Goal: Information Seeking & Learning: Find specific fact

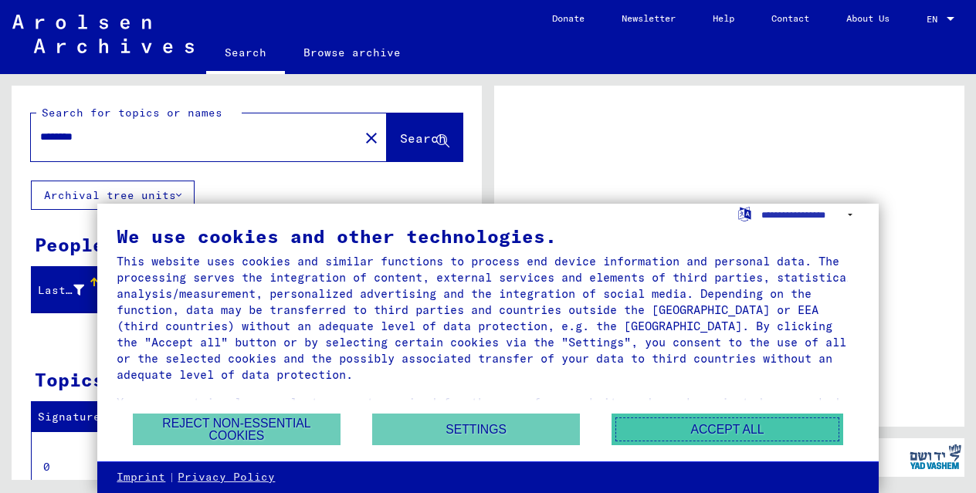
click at [702, 435] on button "Accept all" at bounding box center [727, 430] width 232 height 32
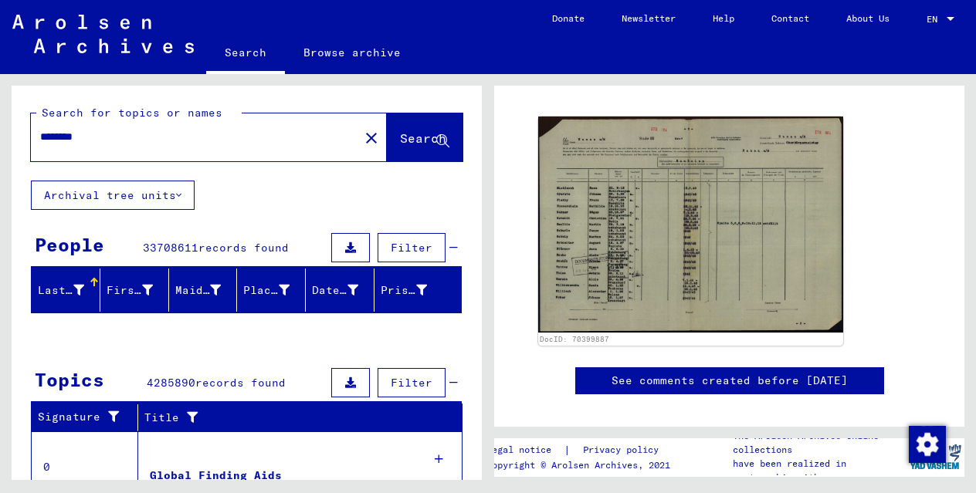
scroll to position [157, 0]
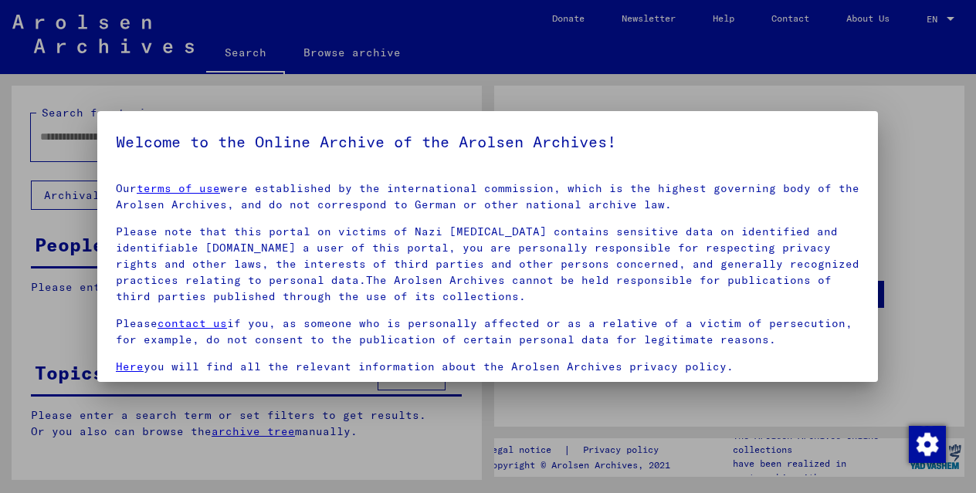
type input "********"
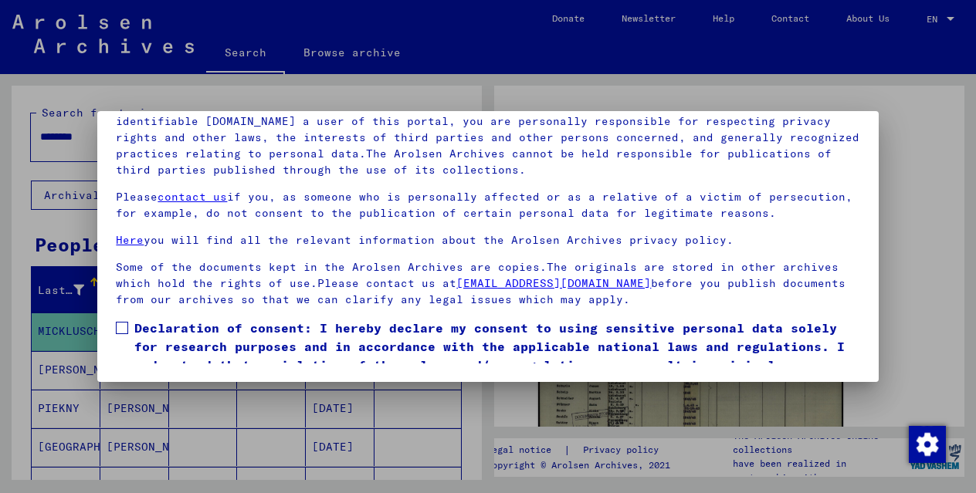
scroll to position [82, 0]
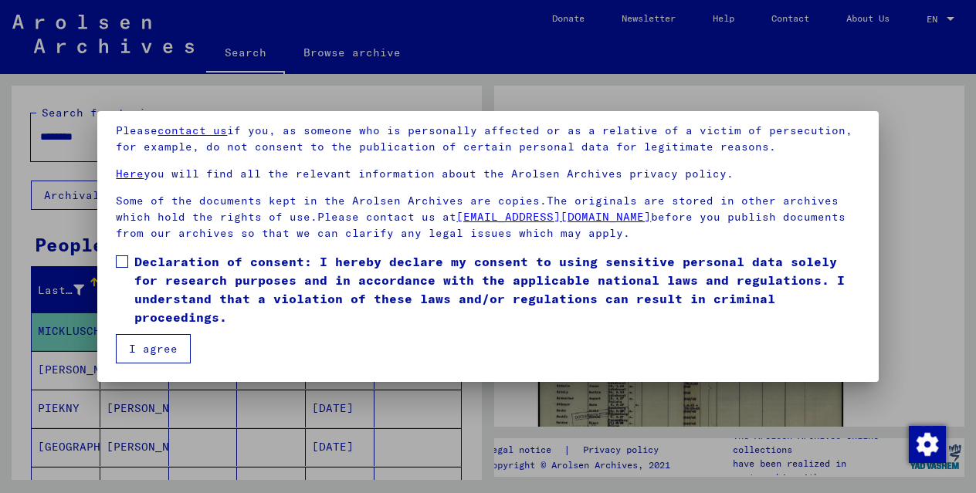
click at [117, 259] on span at bounding box center [122, 261] width 12 height 12
click at [150, 347] on button "I agree" at bounding box center [153, 348] width 75 height 29
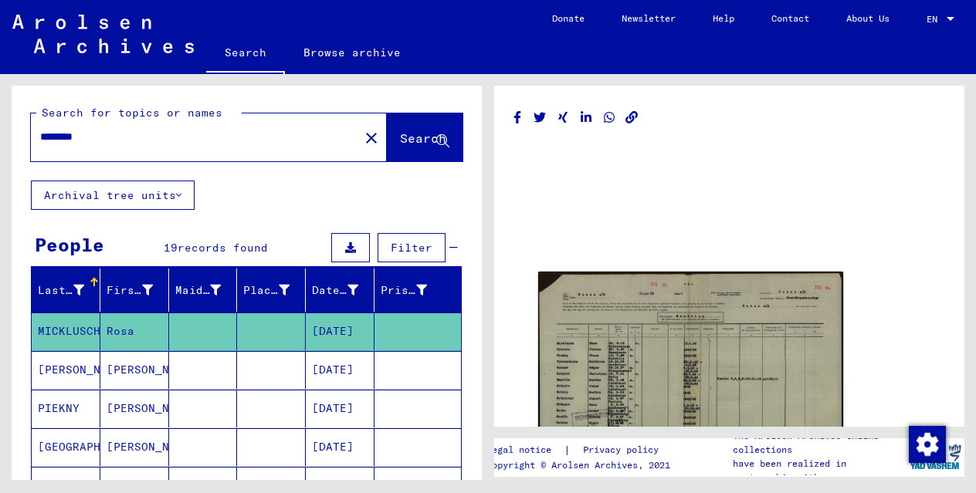
click at [247, 52] on link "Search" at bounding box center [245, 54] width 79 height 40
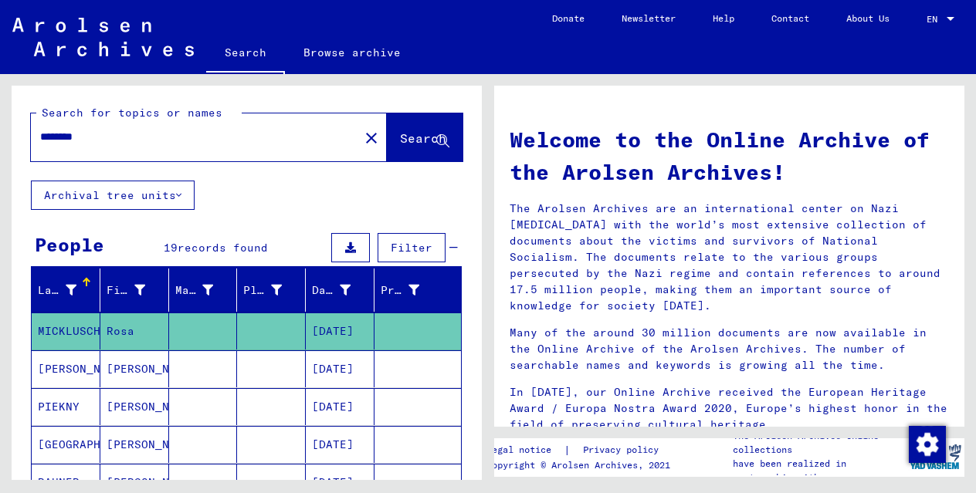
click at [113, 38] on img at bounding box center [102, 37] width 181 height 39
